Goal: Navigation & Orientation: Find specific page/section

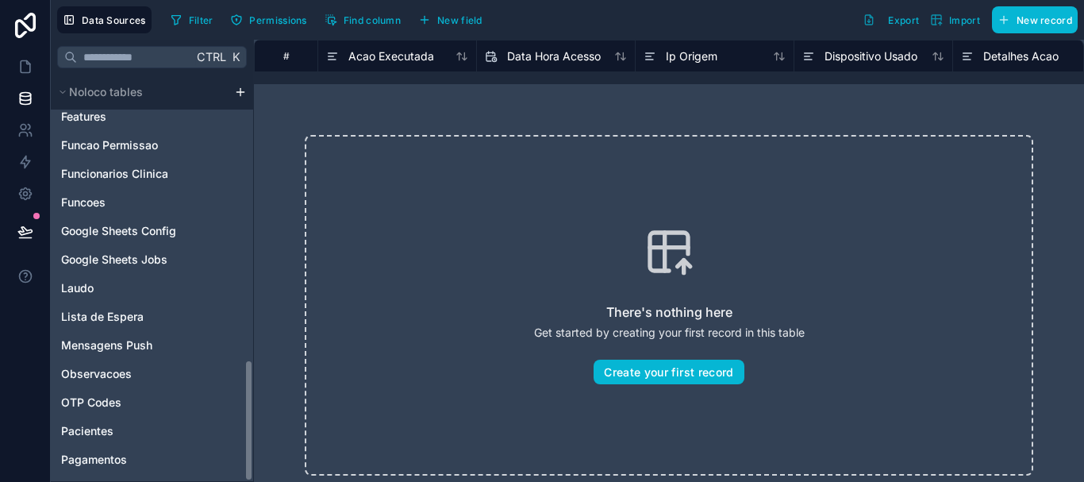
scroll to position [953, 0]
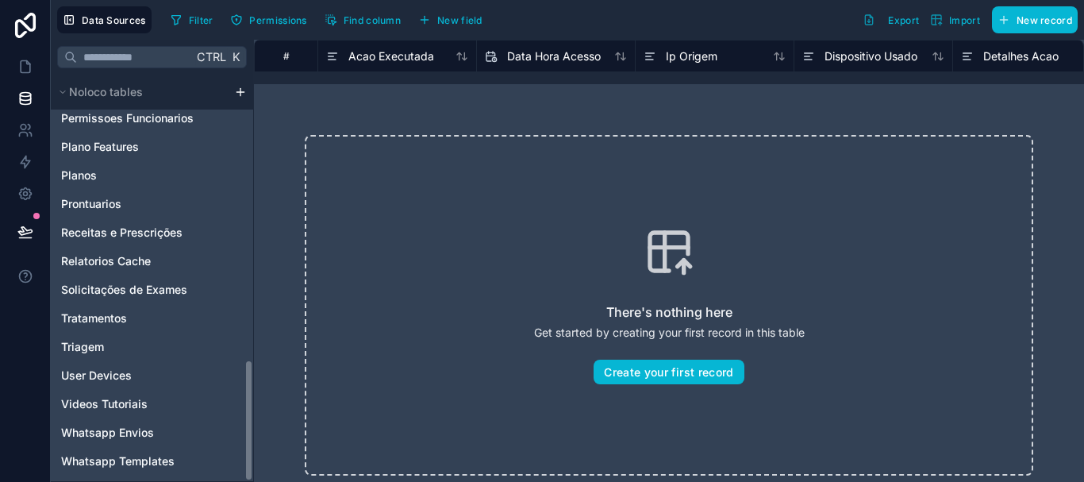
drag, startPoint x: 248, startPoint y: 113, endPoint x: 252, endPoint y: 485, distance: 372.3
click at [252, 481] on html "Data Sources Filter Permissions Find column New field Export Import New record …" at bounding box center [542, 241] width 1084 height 482
click at [142, 437] on span "Whatsapp Envios" at bounding box center [107, 433] width 93 height 16
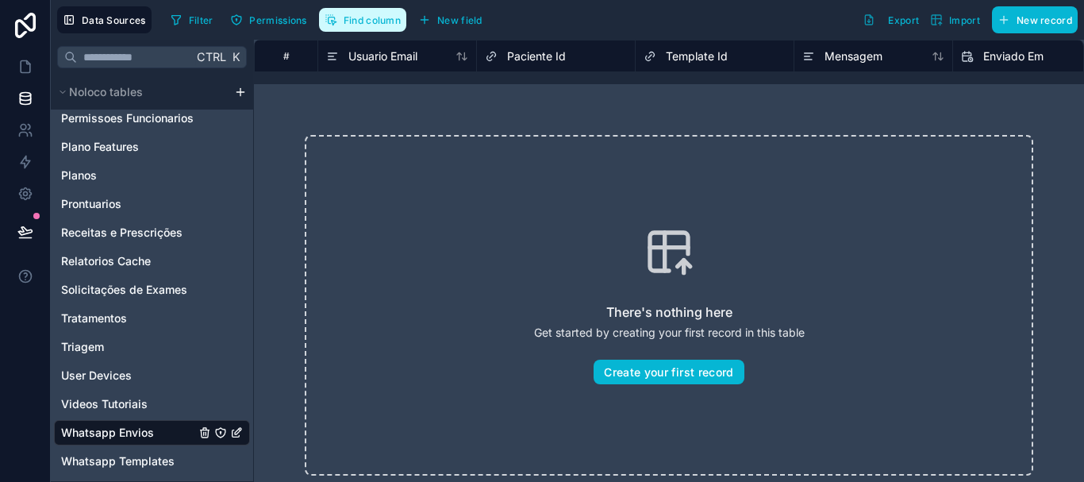
click at [395, 25] on span "Find column" at bounding box center [372, 20] width 57 height 12
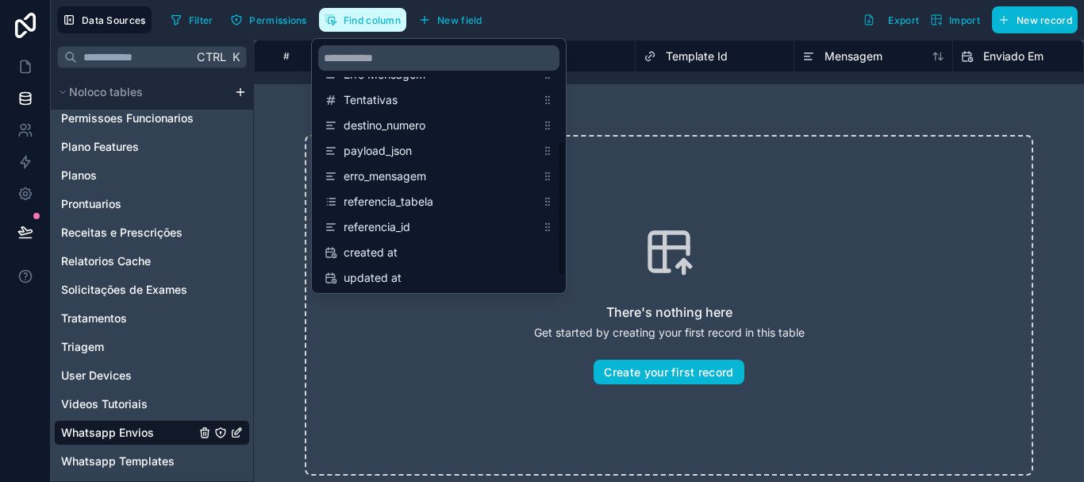
scroll to position [173, 0]
drag, startPoint x: 561, startPoint y: 120, endPoint x: 560, endPoint y: 217, distance: 96.8
click at [560, 217] on div "Usuario Email Paciente Id Template Id Mensagem Enviado Em Status Erro Mensagem …" at bounding box center [439, 166] width 254 height 254
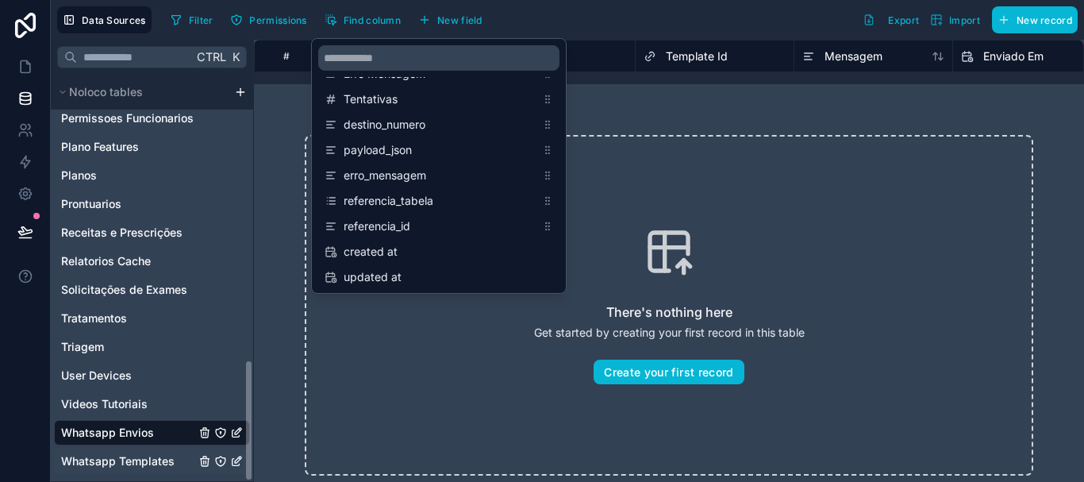
click at [154, 462] on span "Whatsapp Templates" at bounding box center [118, 461] width 114 height 16
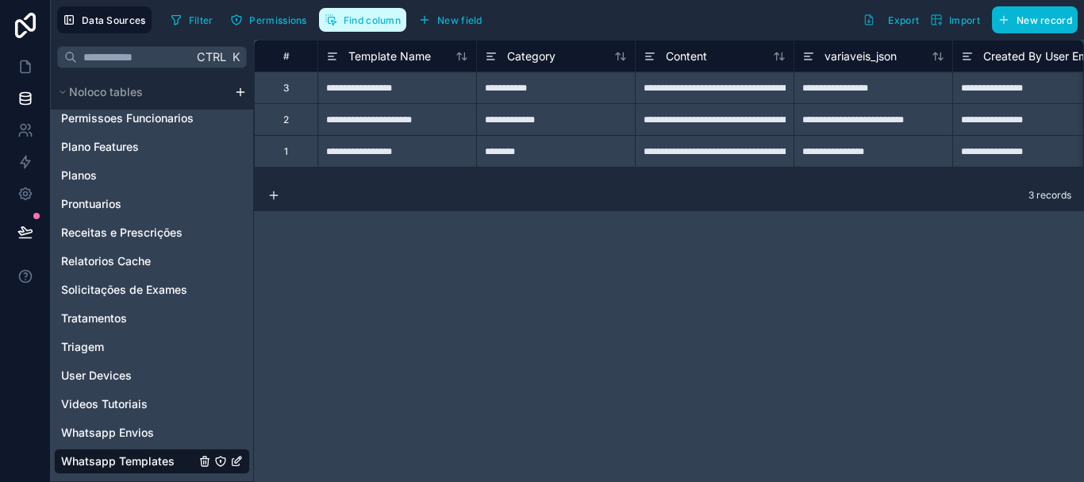
click at [389, 18] on span "Find column" at bounding box center [372, 20] width 57 height 12
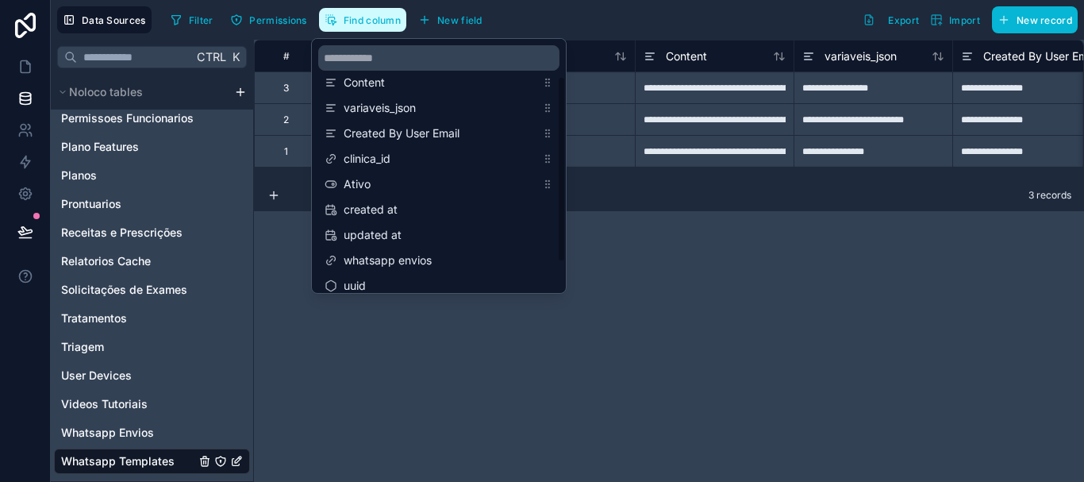
scroll to position [76, 0]
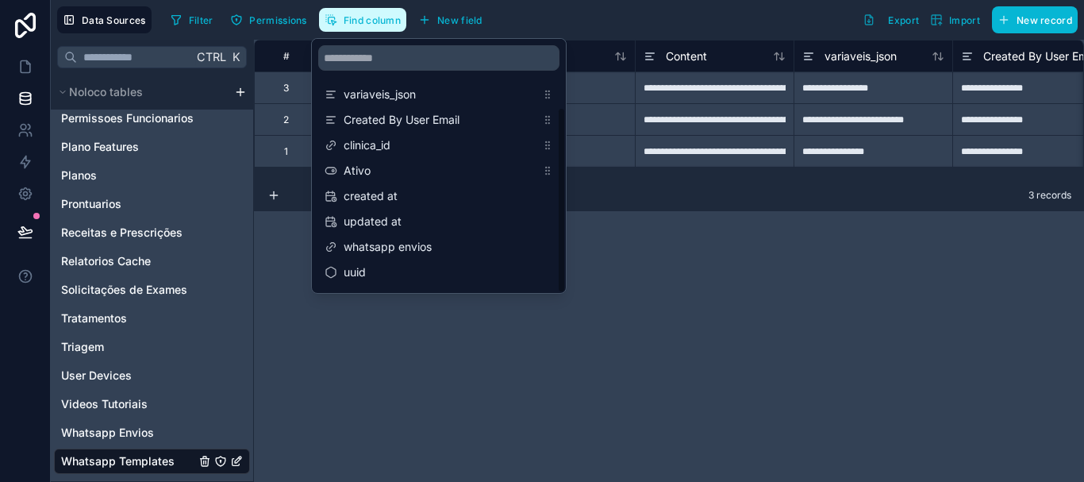
drag, startPoint x: 564, startPoint y: 133, endPoint x: 562, endPoint y: 197, distance: 64.3
click at [562, 197] on div "Template Name Category Content variaveis_json Created By User Email clinica_id …" at bounding box center [439, 166] width 254 height 254
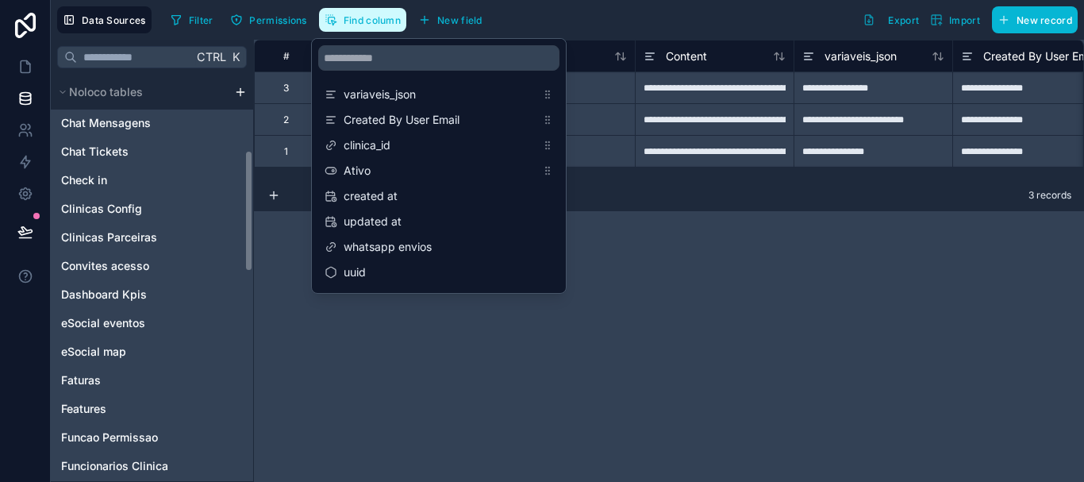
scroll to position [229, 0]
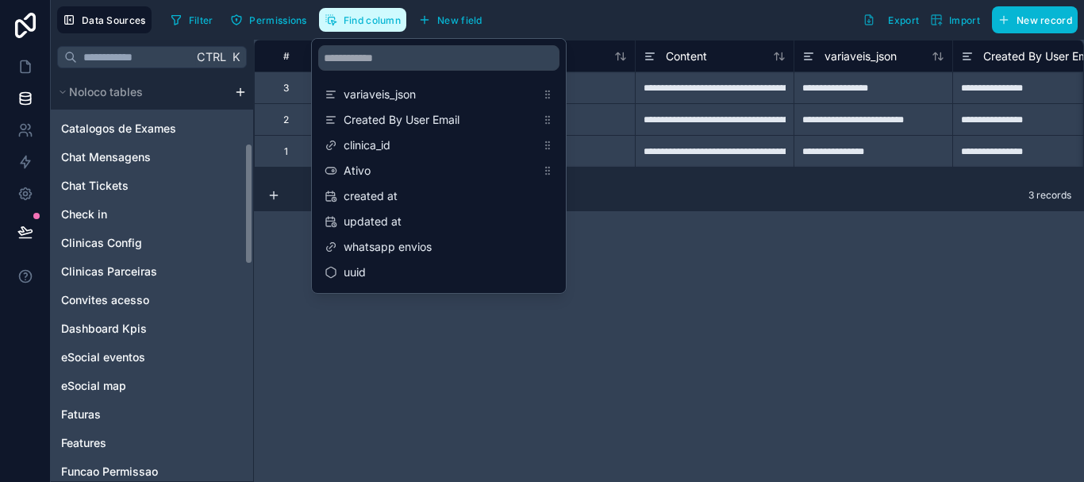
drag, startPoint x: 248, startPoint y: 417, endPoint x: 244, endPoint y: 200, distance: 216.7
click at [244, 200] on div "Noloco tables Usuário da Clinica Acompanhar Pacientes Agendamentos Assinaturas …" at bounding box center [152, 278] width 202 height 406
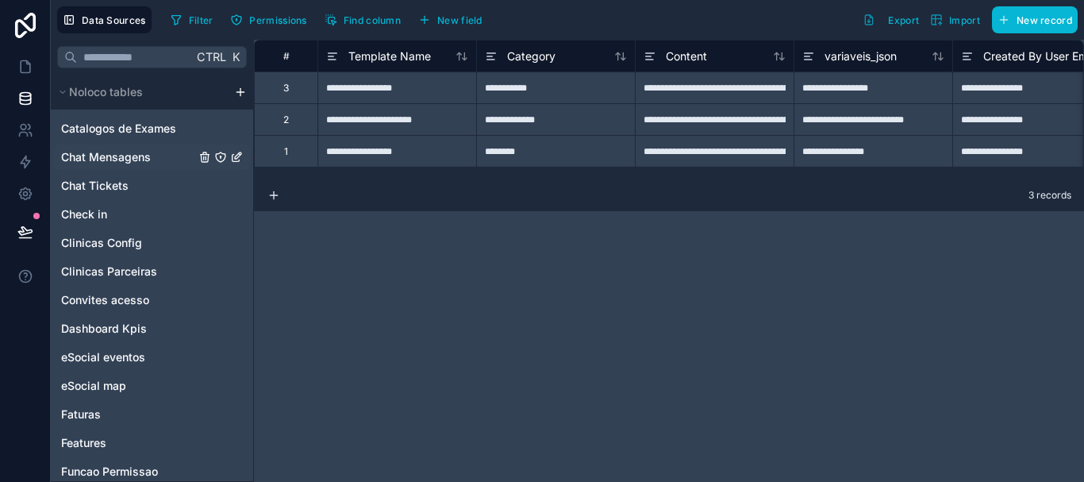
click at [129, 157] on span "Chat Mensagens" at bounding box center [106, 157] width 90 height 16
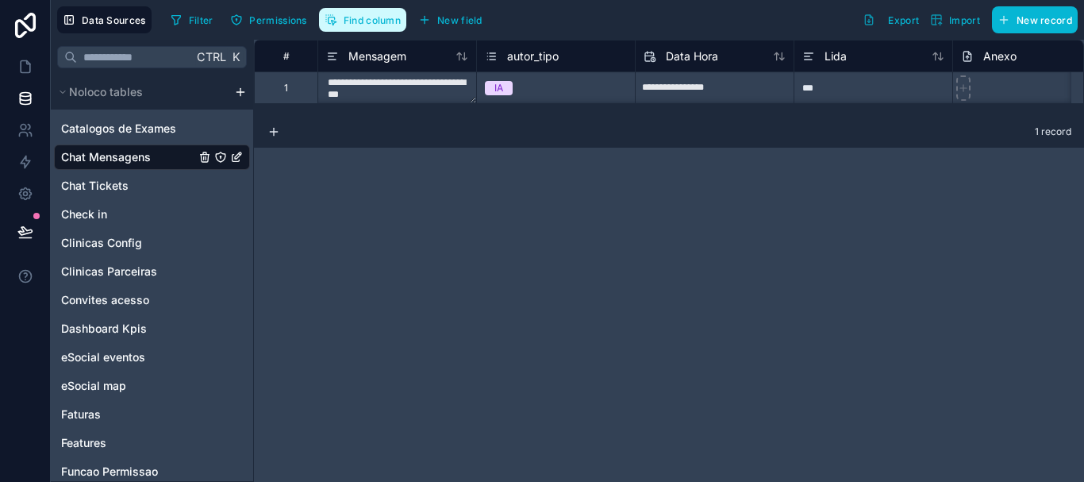
click at [360, 31] on button "Find column" at bounding box center [362, 20] width 87 height 24
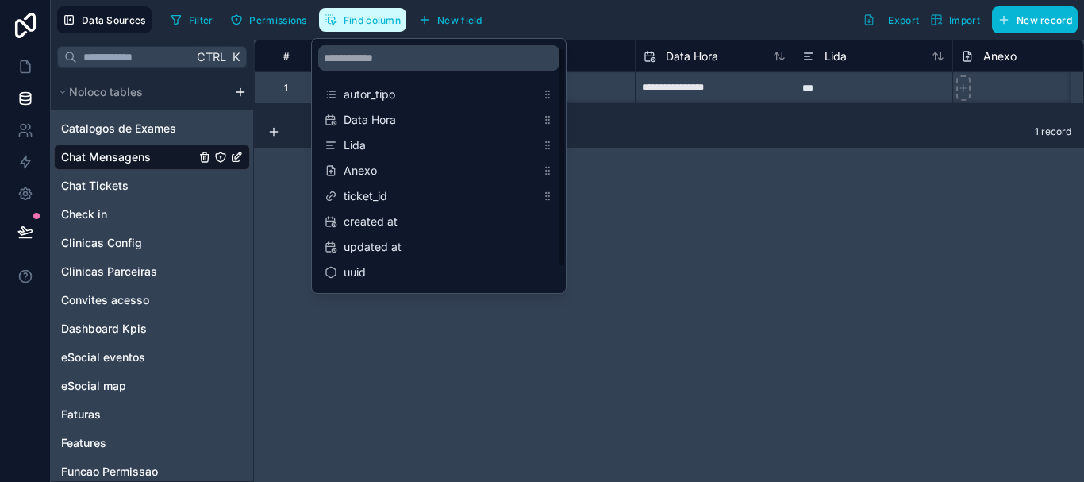
scroll to position [1, 0]
click at [564, 105] on div "Mensagem autor_tipo Data Hora Lida Anexo ticket_id created at updated at uuid" at bounding box center [439, 166] width 254 height 254
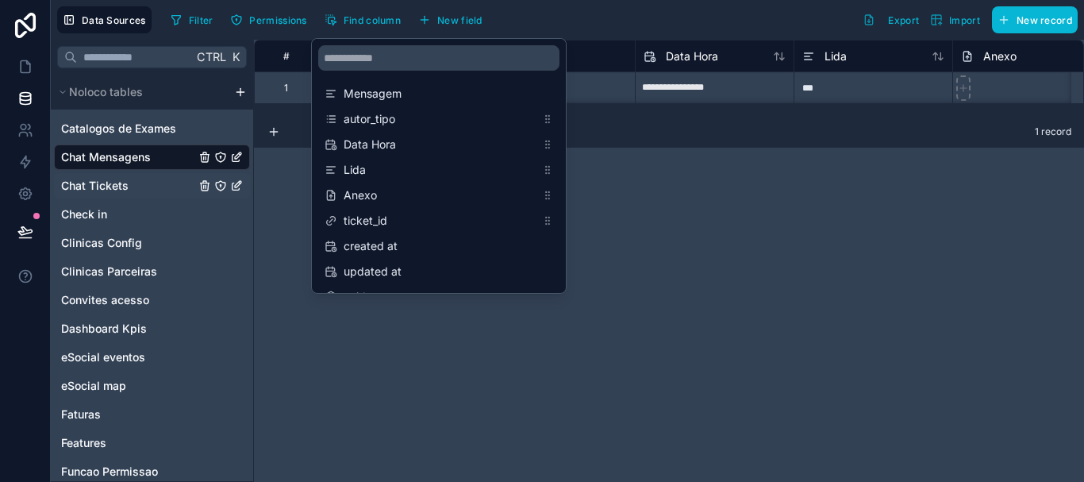
click at [141, 186] on div "Chat Tickets" at bounding box center [152, 185] width 196 height 25
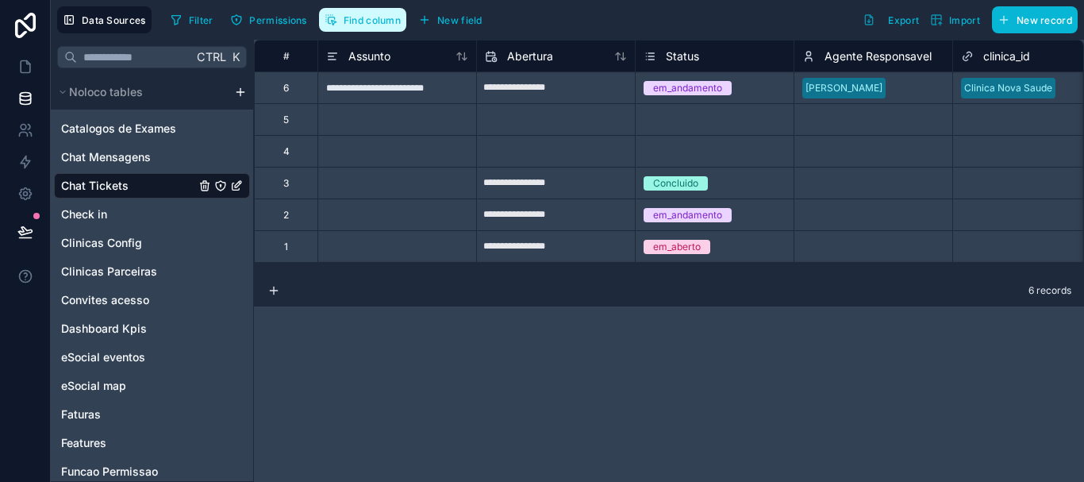
click at [370, 23] on span "Find column" at bounding box center [372, 20] width 57 height 12
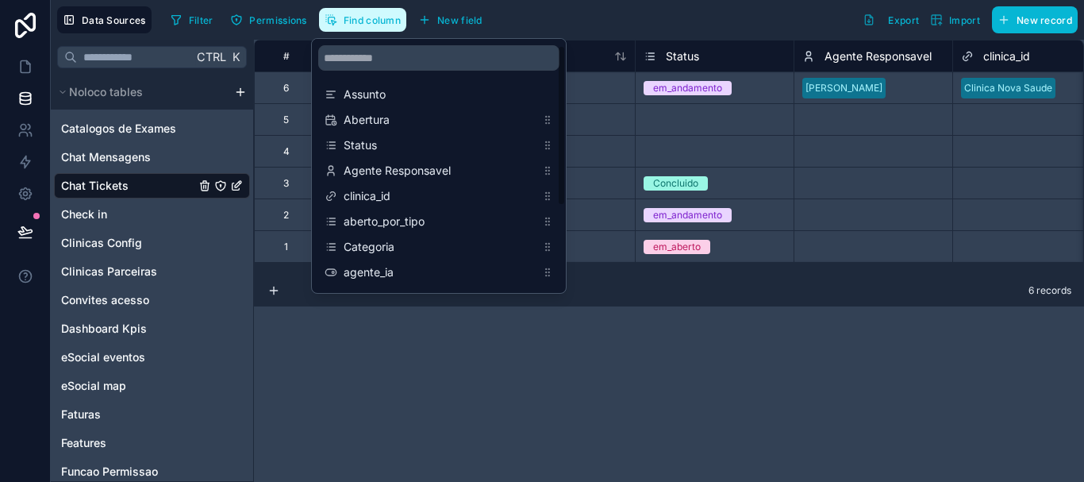
scroll to position [127, 0]
drag, startPoint x: 562, startPoint y: 124, endPoint x: 571, endPoint y: 291, distance: 167.0
click at [571, 291] on div "**********" at bounding box center [567, 241] width 1033 height 482
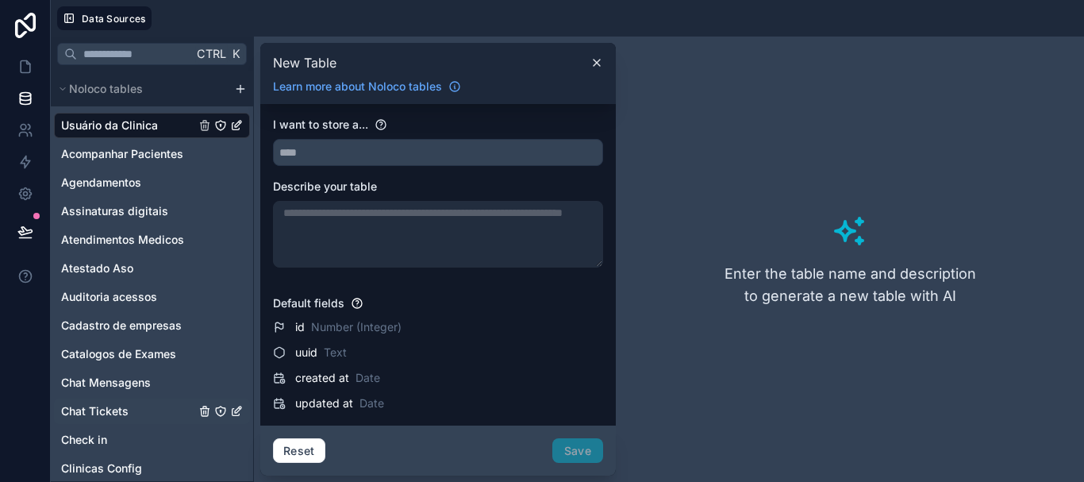
click at [133, 414] on div "Chat Tickets" at bounding box center [152, 410] width 196 height 25
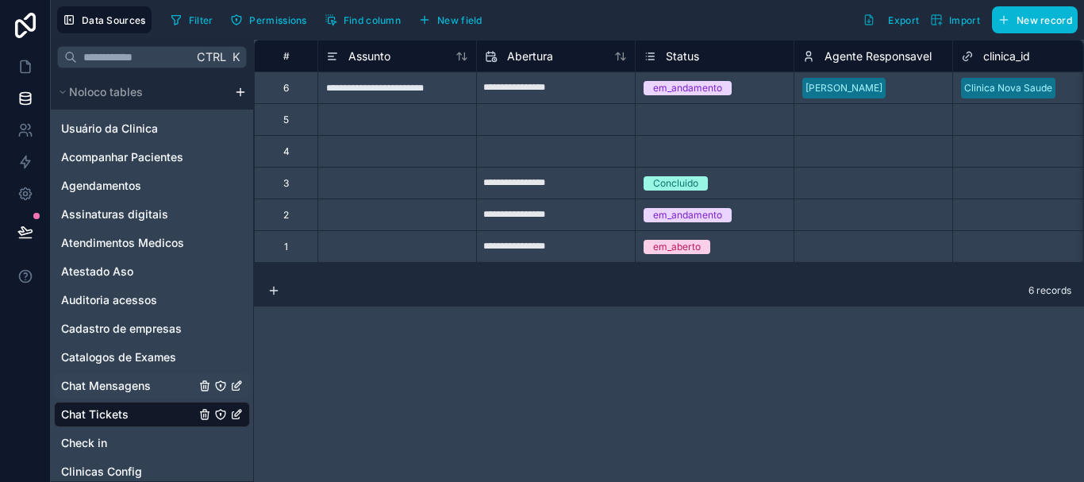
click at [140, 386] on span "Chat Mensagens" at bounding box center [106, 386] width 90 height 16
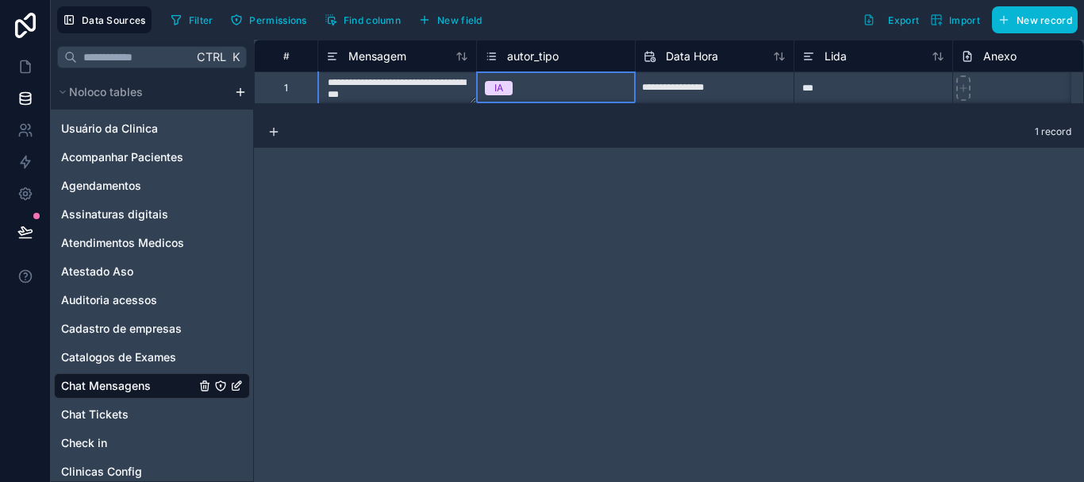
click at [548, 47] on div "autor_tipo" at bounding box center [522, 56] width 74 height 19
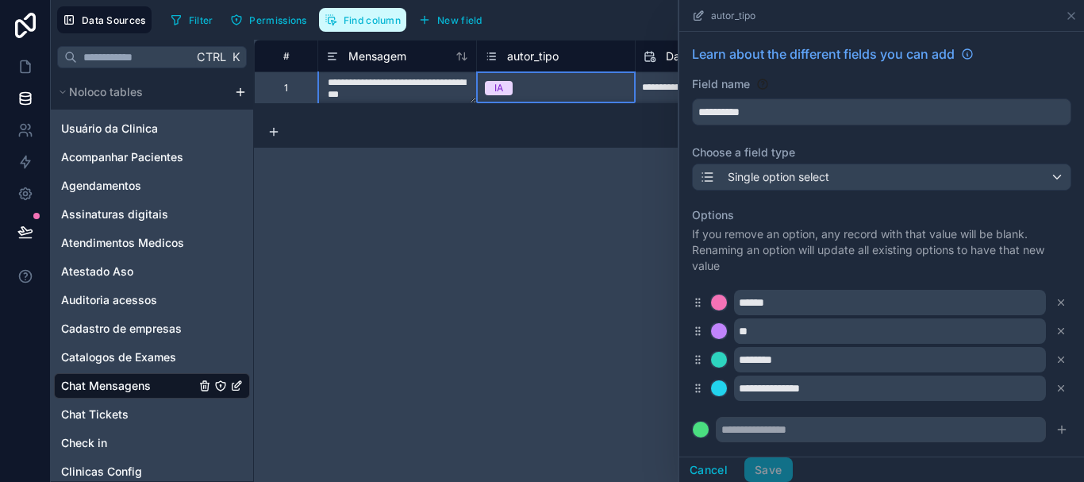
click at [387, 25] on span "Find column" at bounding box center [372, 20] width 57 height 12
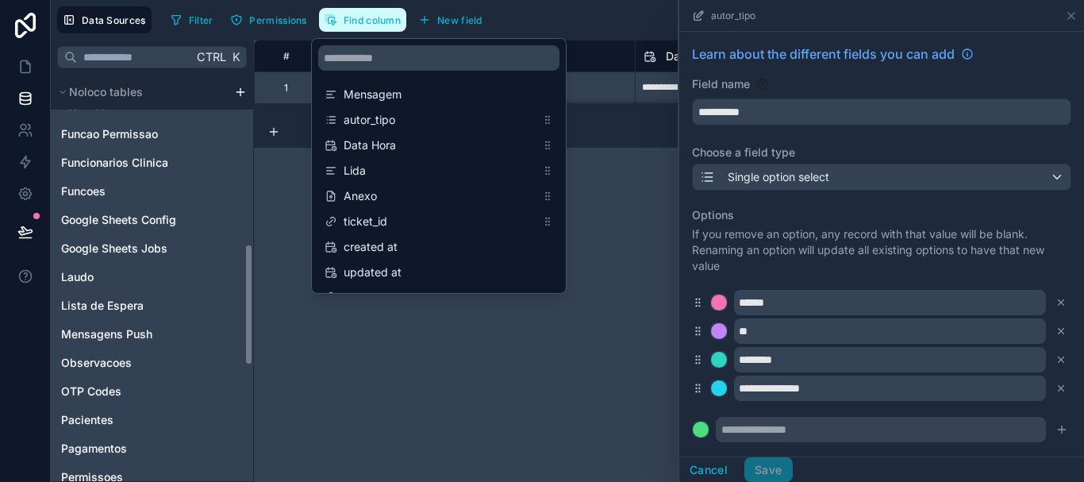
drag, startPoint x: 249, startPoint y: 140, endPoint x: 281, endPoint y: 383, distance: 245.7
click at [281, 383] on div "**********" at bounding box center [567, 261] width 1033 height 442
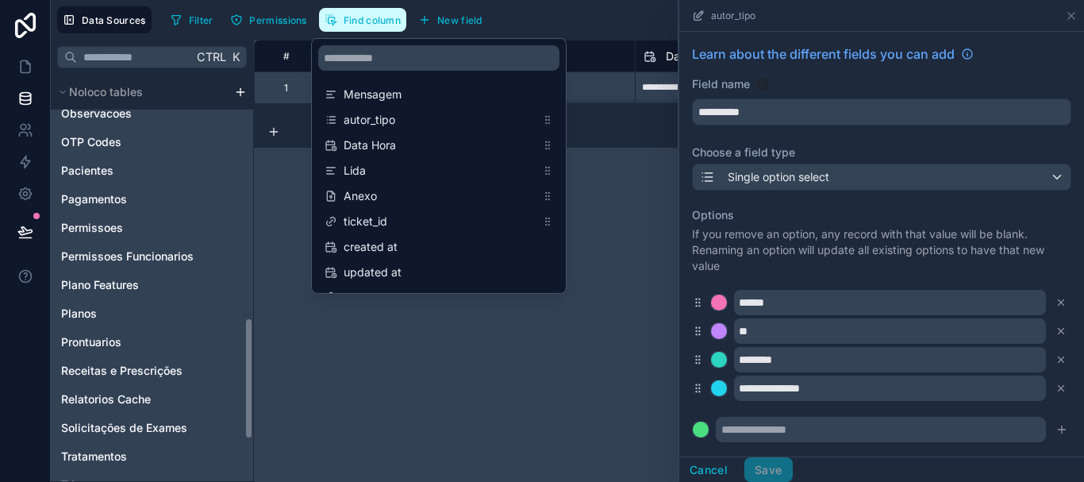
scroll to position [953, 0]
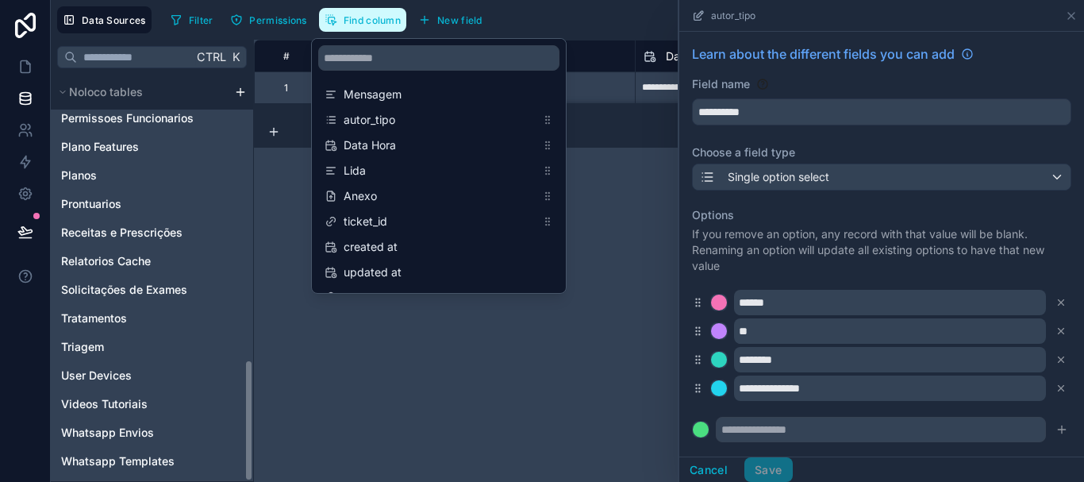
drag, startPoint x: 248, startPoint y: 381, endPoint x: 247, endPoint y: 444, distance: 63.5
click at [247, 444] on div "Noloco tables Usuário da Clinica Acompanhar Pacientes Agendamentos Assinaturas …" at bounding box center [152, 278] width 202 height 406
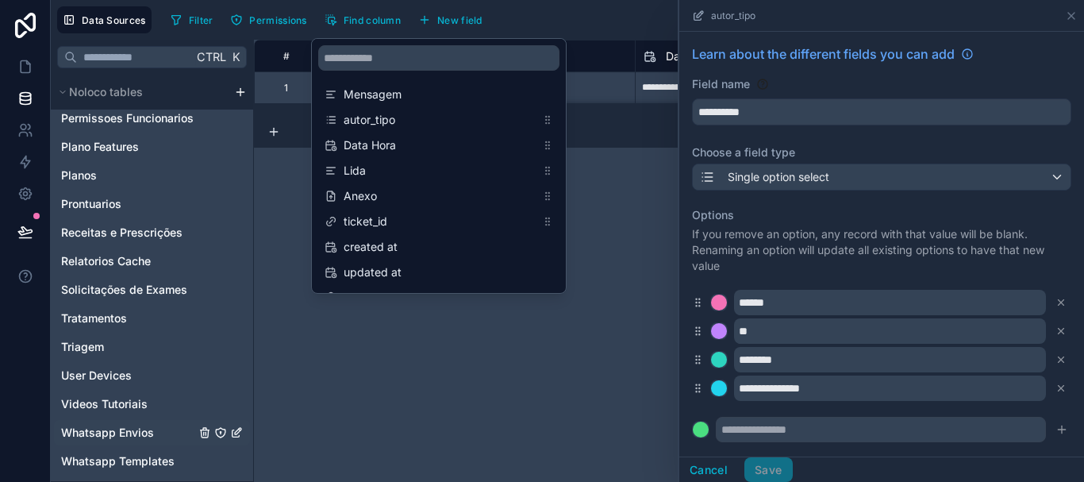
click at [132, 429] on span "Whatsapp Envios" at bounding box center [107, 433] width 93 height 16
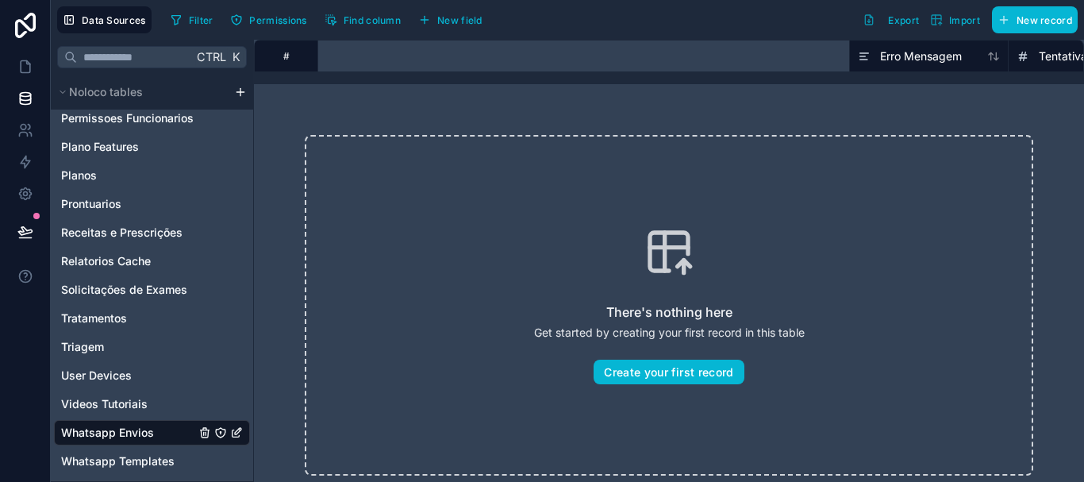
scroll to position [0, 405]
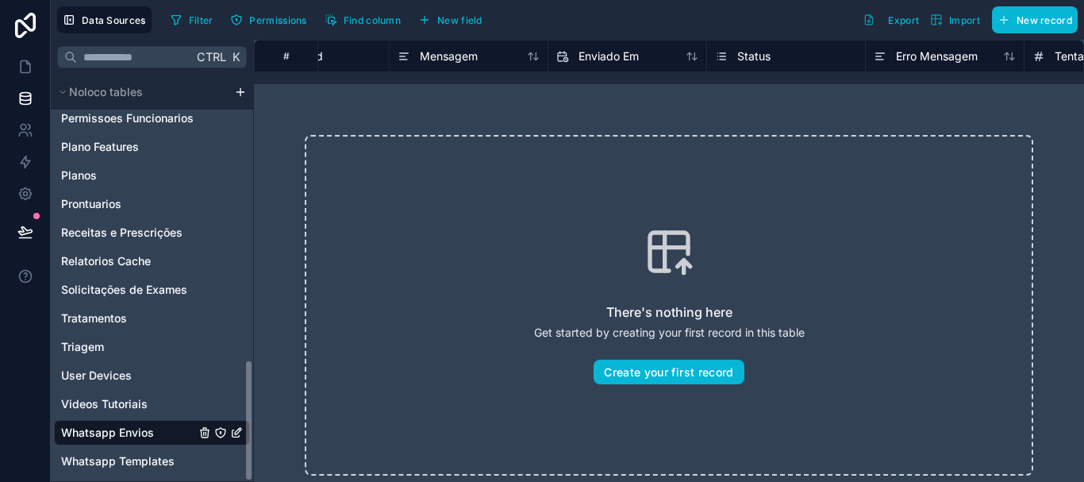
click at [134, 433] on span "Whatsapp Envios" at bounding box center [107, 433] width 93 height 16
click at [387, 19] on span "Find column" at bounding box center [372, 20] width 57 height 12
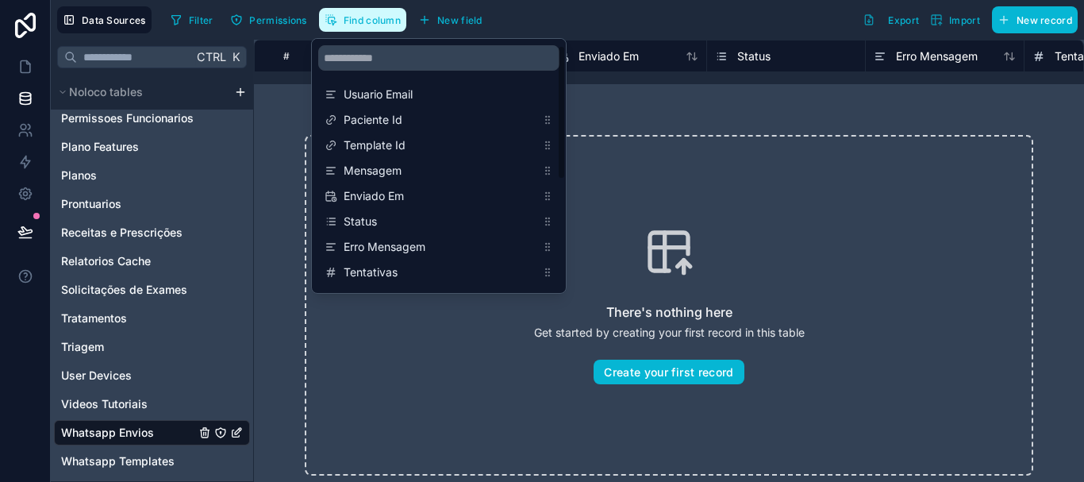
click at [562, 139] on div "Usuario Email Paciente Id Template Id Mensagem Enviado Em Status Erro Mensagem …" at bounding box center [439, 166] width 254 height 254
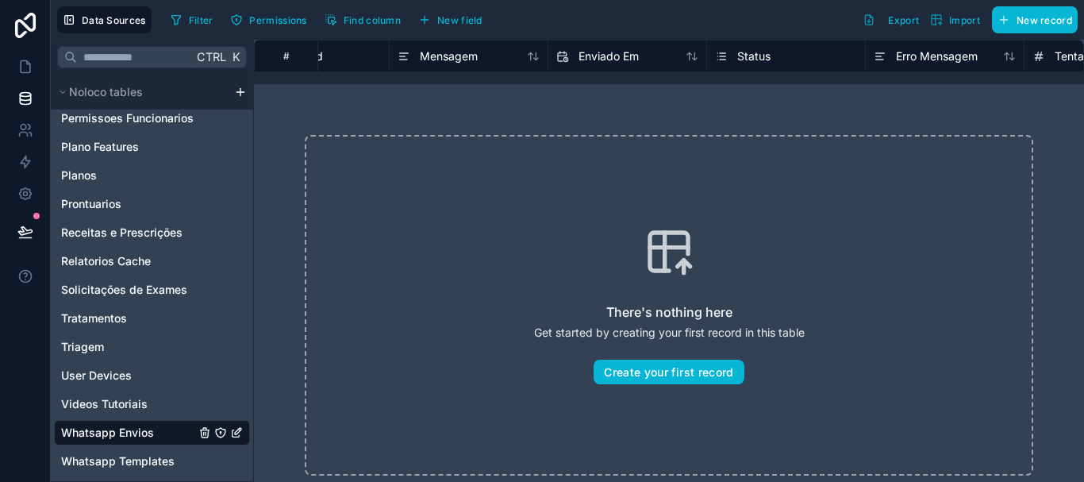
drag, startPoint x: 568, startPoint y: 164, endPoint x: 569, endPoint y: 178, distance: 13.5
click at [569, 178] on div "There's nothing here Get started by creating your first record in this table Cr…" at bounding box center [669, 305] width 729 height 341
click at [373, 20] on span "Find column" at bounding box center [372, 20] width 57 height 12
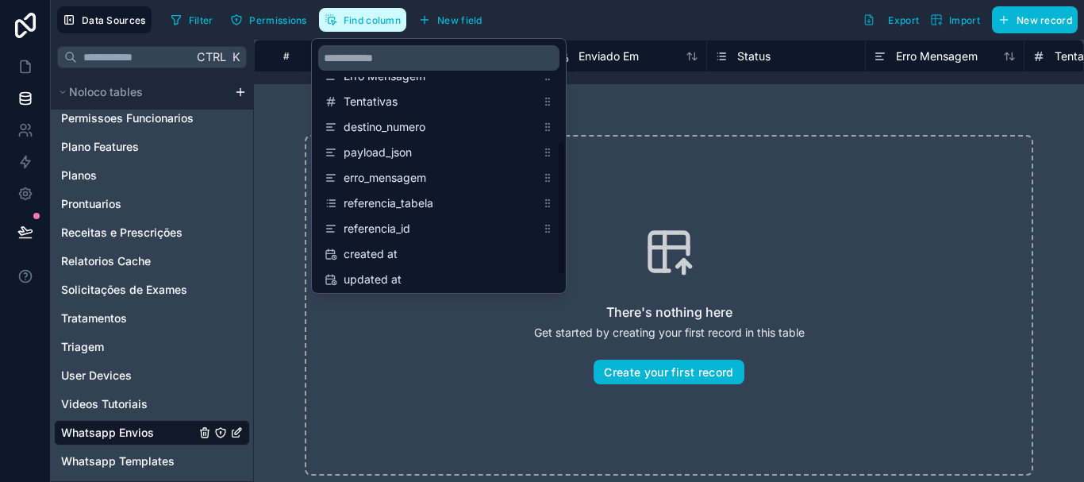
scroll to position [172, 0]
drag, startPoint x: 560, startPoint y: 122, endPoint x: 572, endPoint y: 218, distance: 96.8
click at [572, 218] on div "Data Sources Filter Permissions Find column New field Export Import New record …" at bounding box center [567, 241] width 1033 height 482
drag, startPoint x: 566, startPoint y: 187, endPoint x: 565, endPoint y: 230, distance: 43.7
click at [565, 230] on div "Usuario Email Paciente Id Template Id Mensagem Enviado Em Status Erro Mensagem …" at bounding box center [439, 166] width 256 height 256
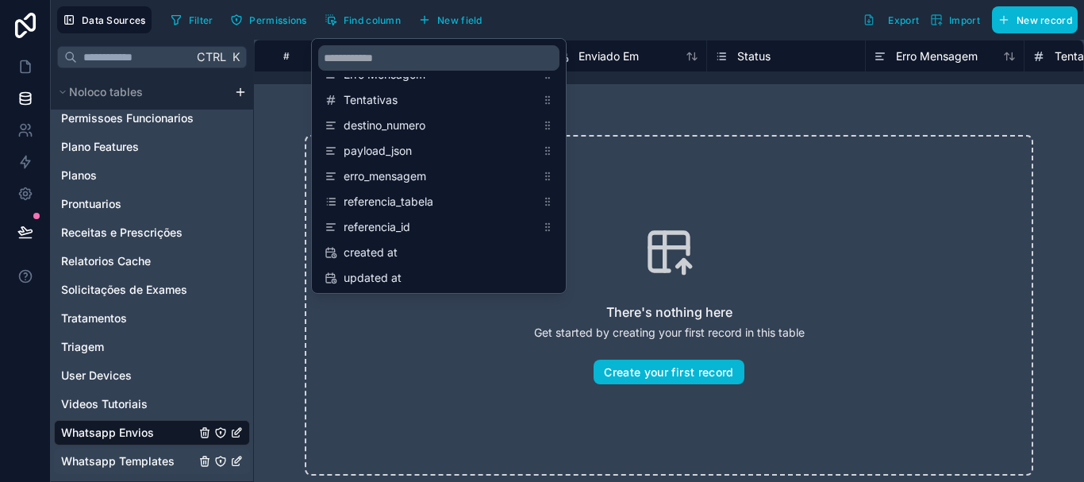
click at [166, 456] on span "Whatsapp Templates" at bounding box center [118, 461] width 114 height 16
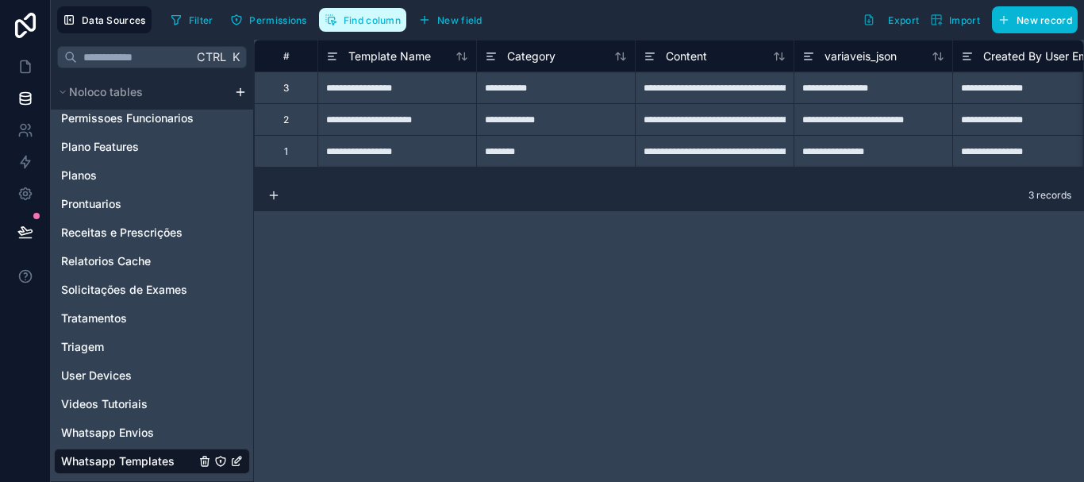
click at [381, 21] on span "Find column" at bounding box center [372, 20] width 57 height 12
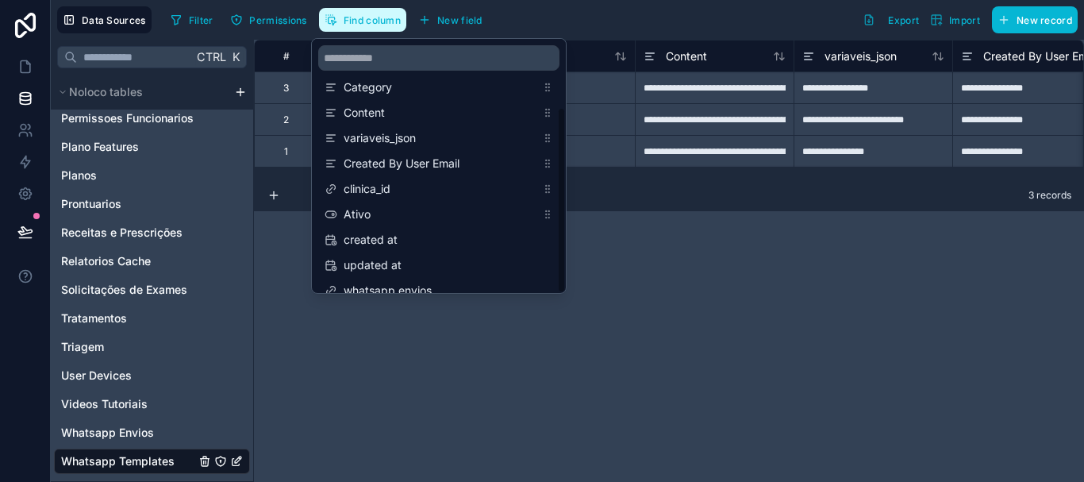
scroll to position [76, 0]
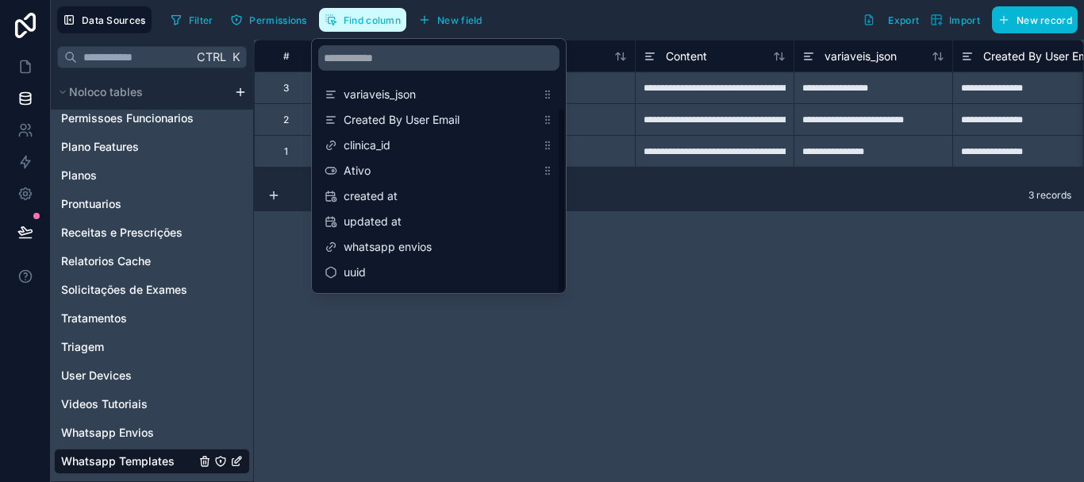
drag, startPoint x: 560, startPoint y: 121, endPoint x: 564, endPoint y: 217, distance: 96.1
click at [564, 217] on div "Template Name Category Content variaveis_json Created By User Email clinica_id …" at bounding box center [439, 166] width 254 height 254
click at [150, 426] on span "Whatsapp Envios" at bounding box center [107, 433] width 93 height 16
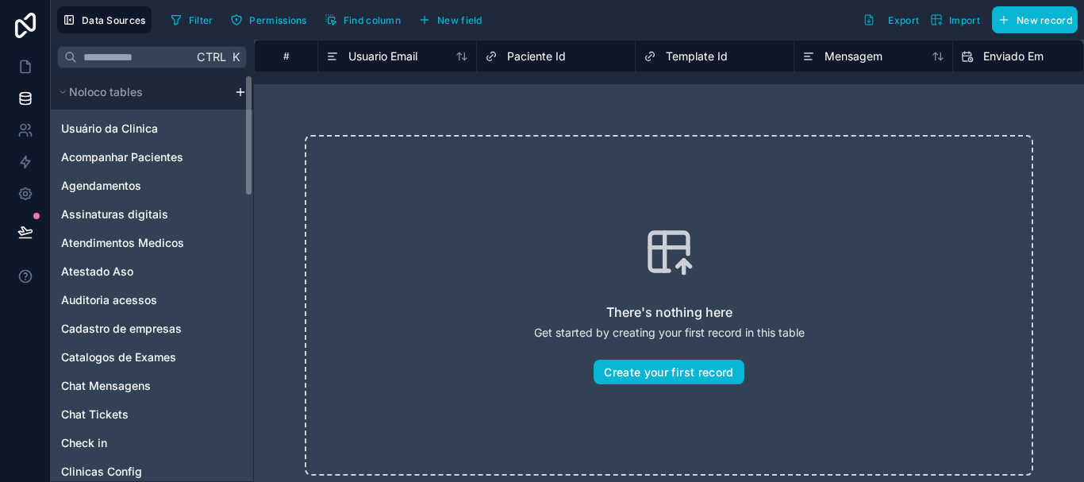
drag, startPoint x: 249, startPoint y: 387, endPoint x: 264, endPoint y: 98, distance: 288.5
click at [264, 98] on div "Ctrl K Noloco tables Usuário da Clinica Acompanhar Pacientes Agendamentos Assin…" at bounding box center [567, 261] width 1033 height 442
click at [152, 185] on div "Agendamentos" at bounding box center [152, 185] width 196 height 25
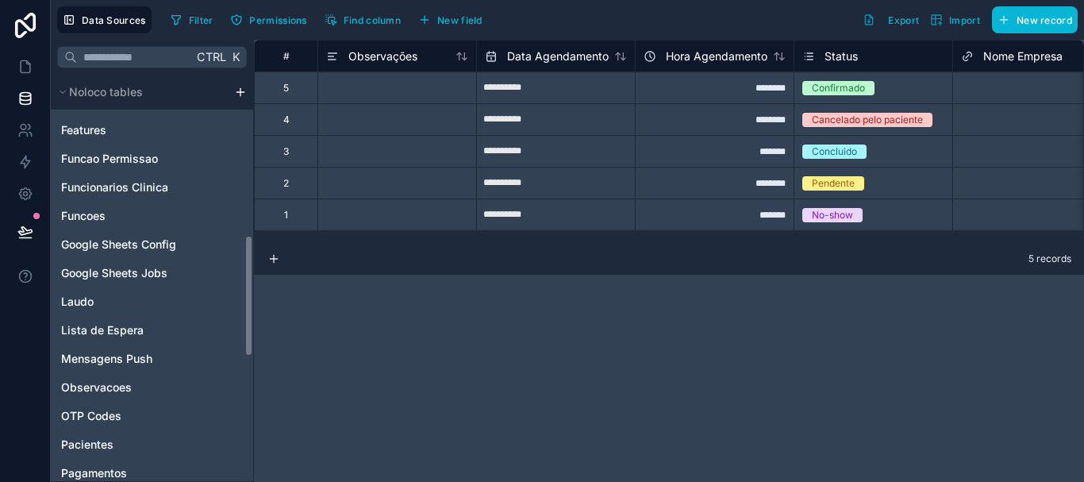
scroll to position [545, 0]
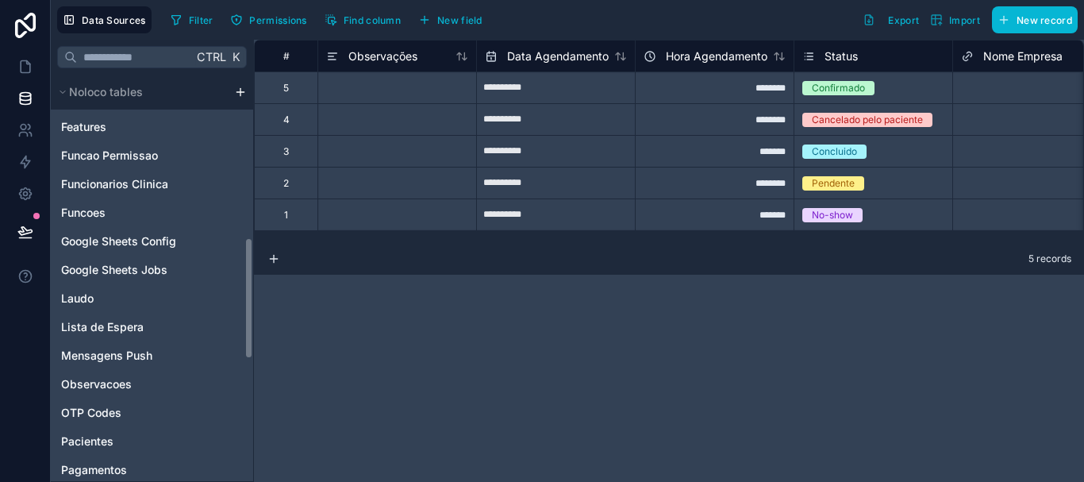
drag, startPoint x: 249, startPoint y: 166, endPoint x: 282, endPoint y: 329, distance: 165.9
click at [282, 329] on div "**********" at bounding box center [567, 261] width 1033 height 442
click at [117, 321] on span "Lista de Espera" at bounding box center [102, 327] width 83 height 16
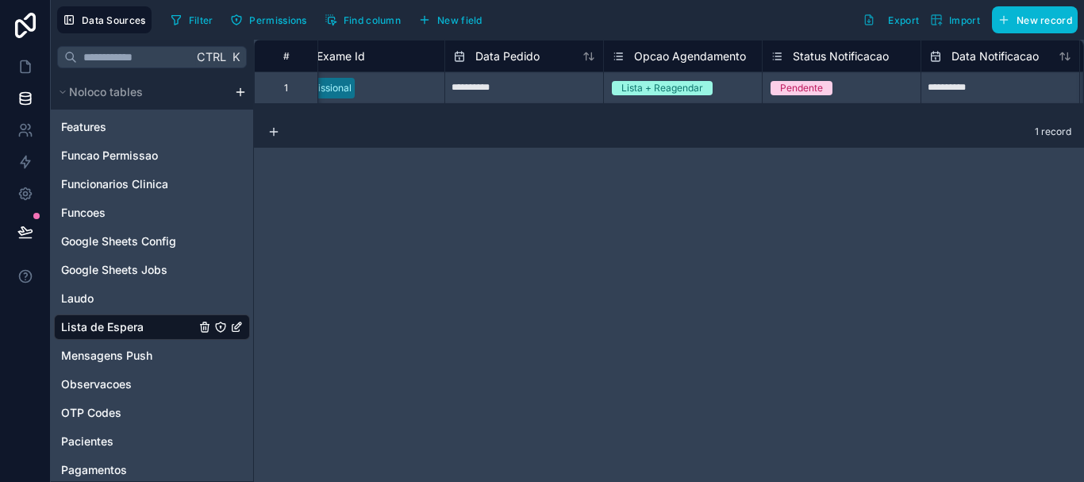
scroll to position [0, 353]
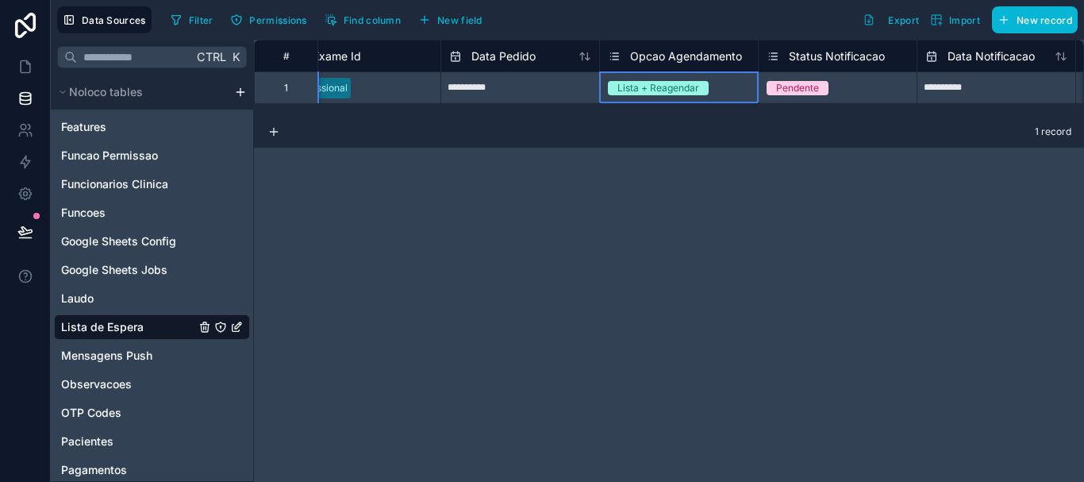
click at [695, 60] on span "Opcao Agendamento" at bounding box center [686, 56] width 112 height 16
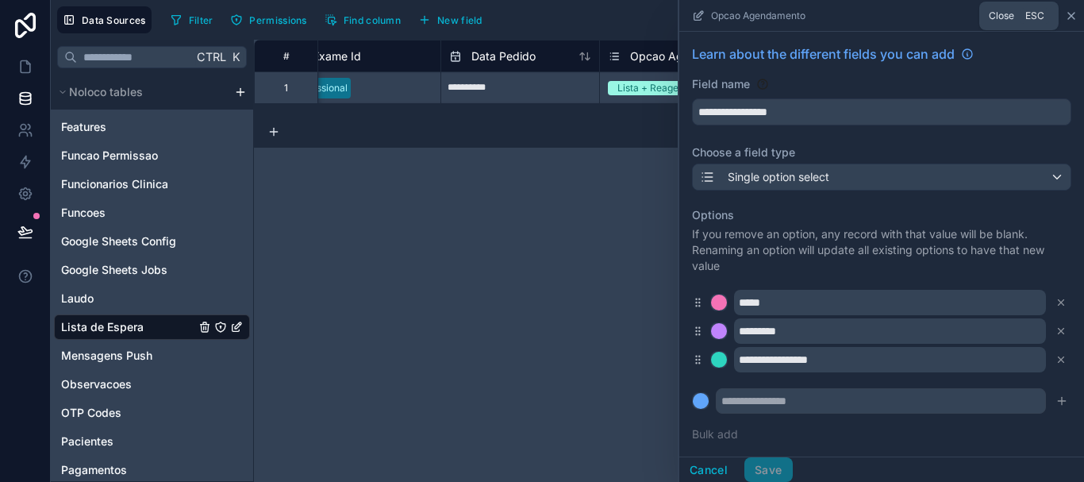
click at [1072, 11] on icon at bounding box center [1071, 16] width 13 height 13
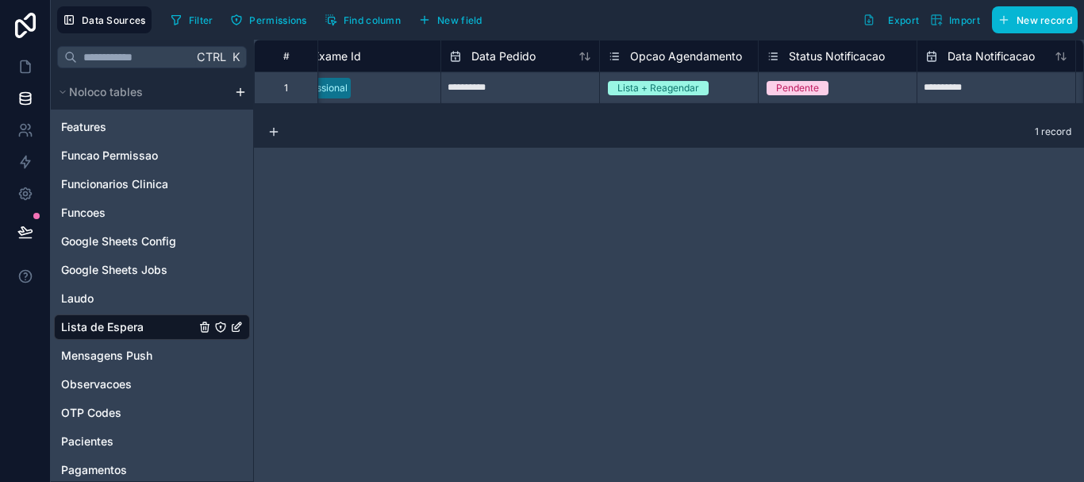
click at [811, 56] on span "Status Notificacao" at bounding box center [837, 56] width 96 height 16
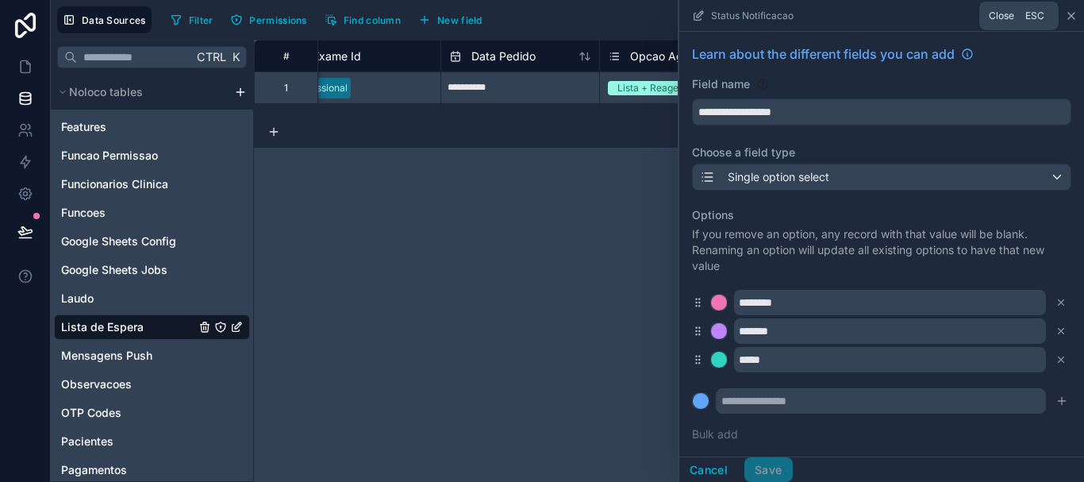
click at [1072, 18] on icon at bounding box center [1071, 16] width 13 height 13
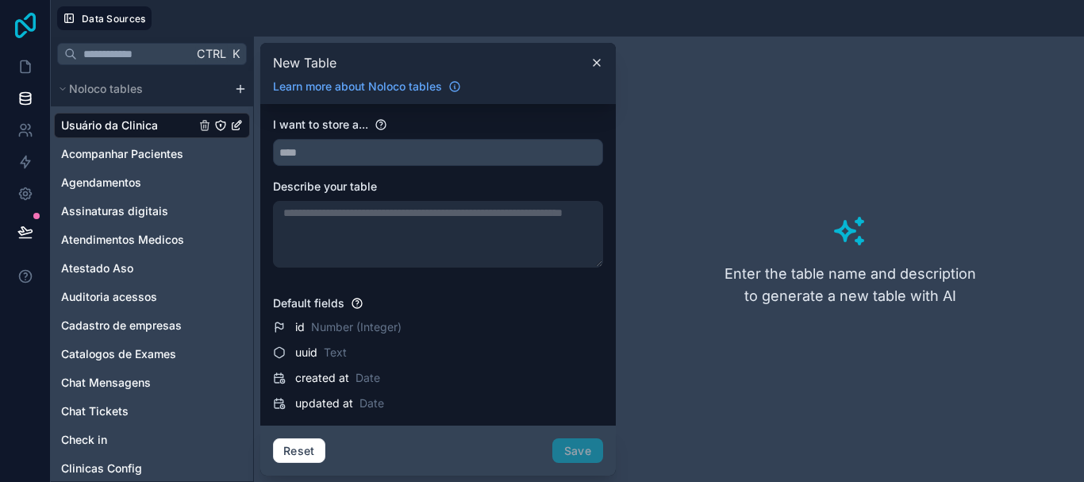
click at [19, 22] on icon at bounding box center [26, 25] width 32 height 25
